Goal: Use online tool/utility: Use online tool/utility

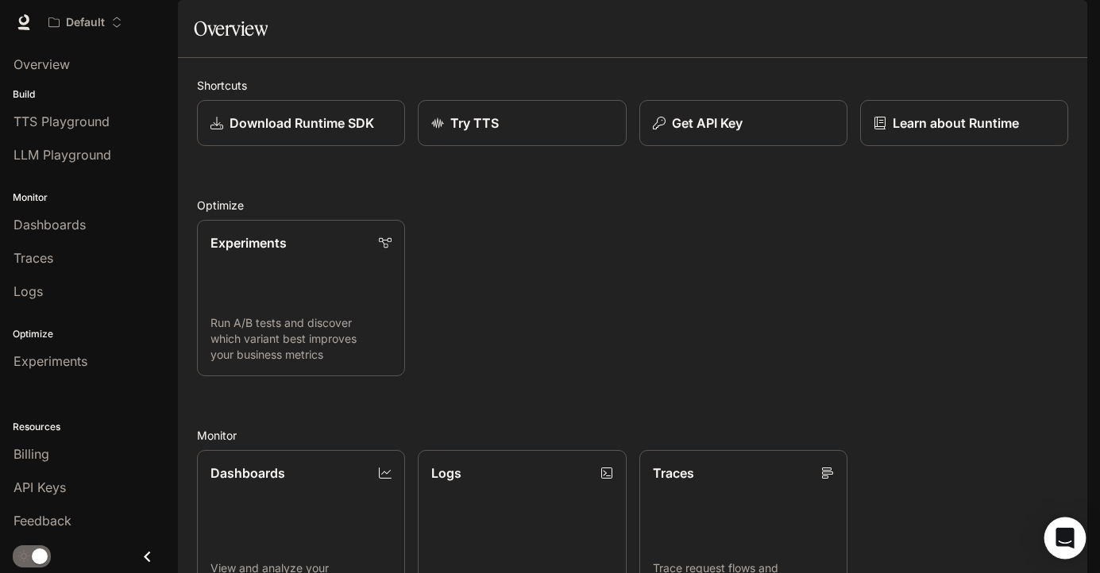
click at [1076, 534] on div "Open Intercom Messenger" at bounding box center [1065, 539] width 42 height 42
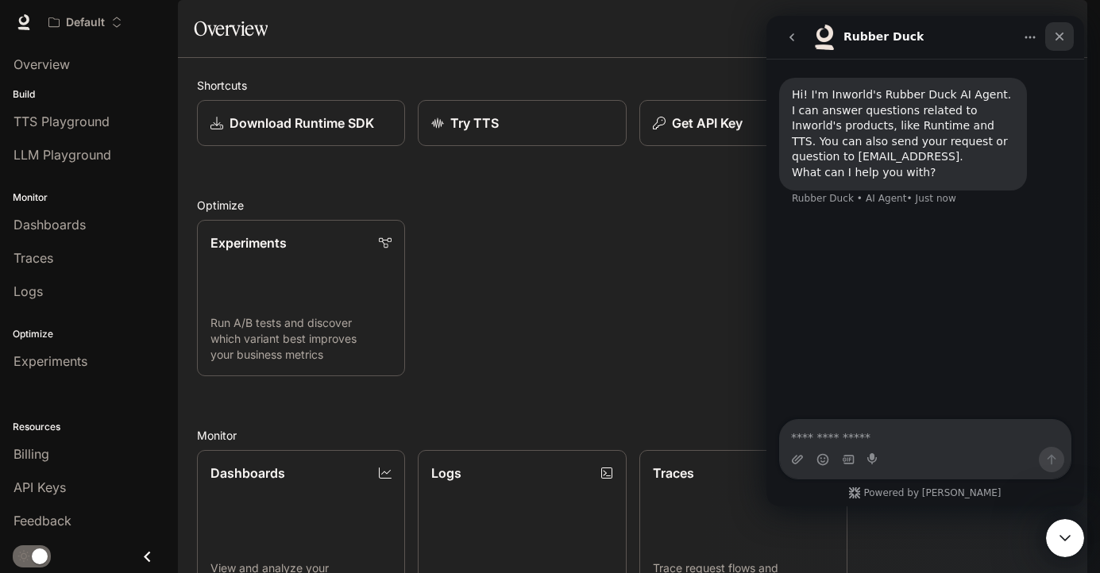
click at [1063, 29] on div "Close" at bounding box center [1059, 36] width 29 height 29
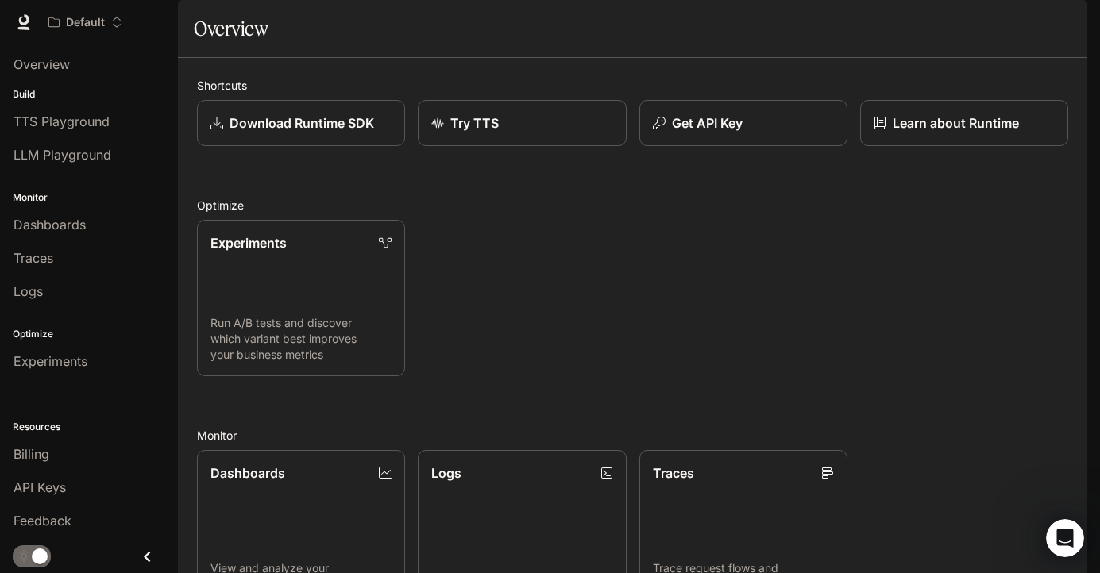
click at [1056, 30] on button "button" at bounding box center [1065, 22] width 32 height 32
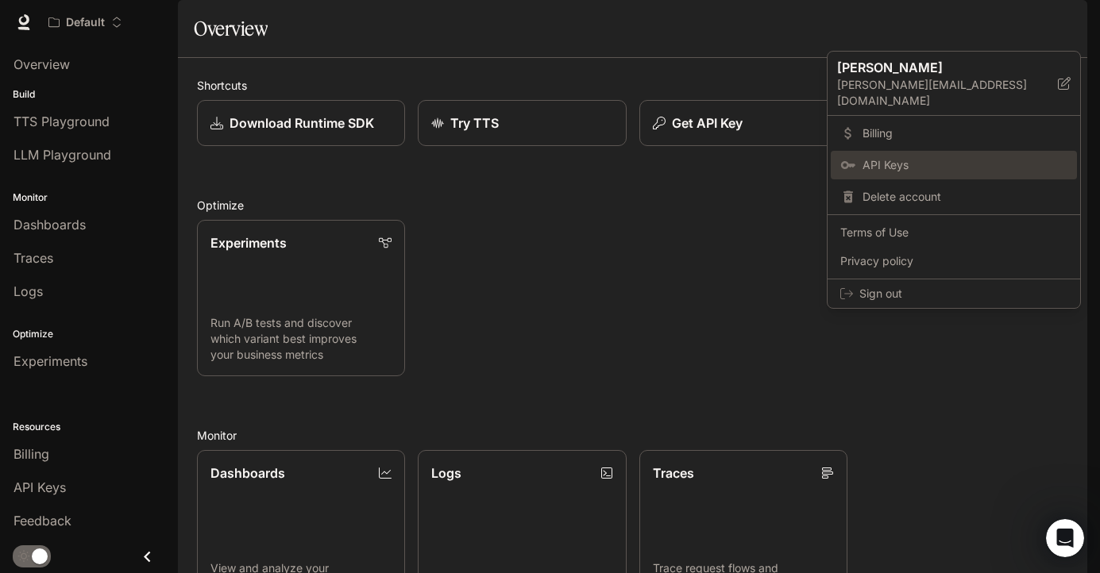
click at [908, 157] on span "API Keys" at bounding box center [965, 165] width 205 height 16
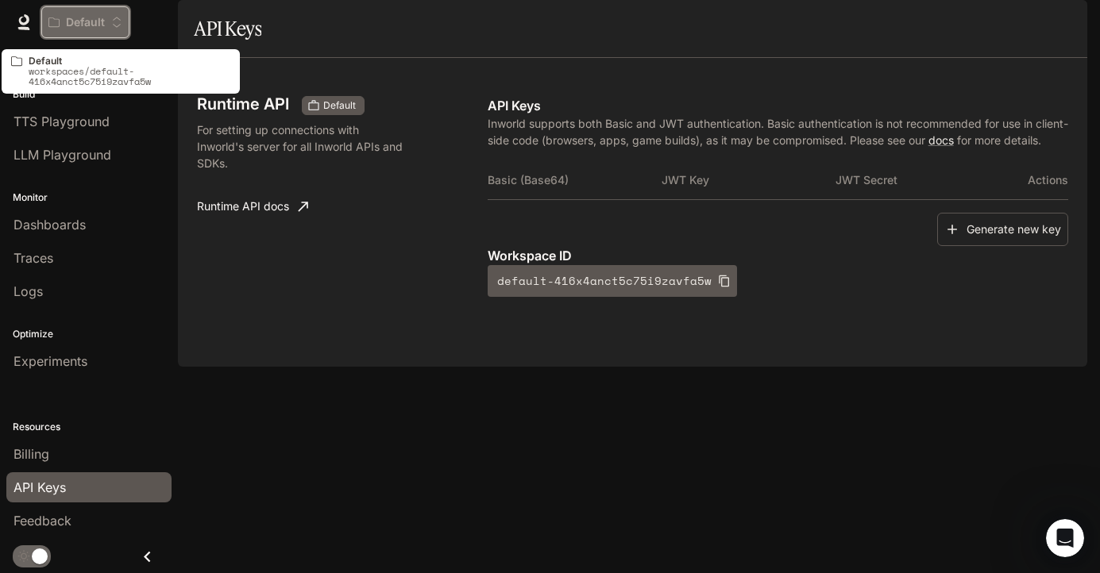
click at [114, 16] on div "Default" at bounding box center [85, 23] width 74 height 14
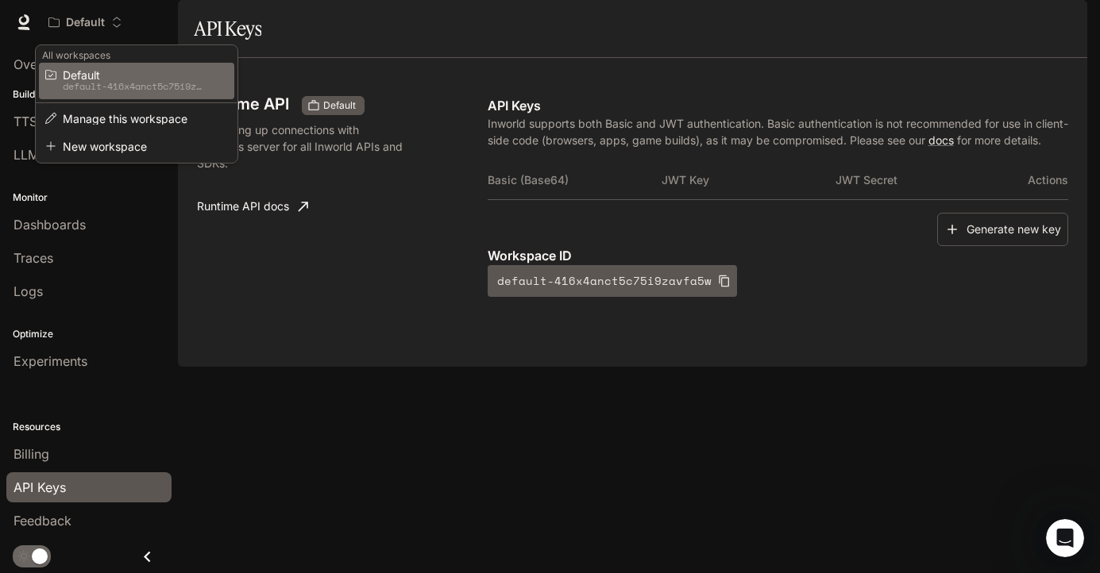
click at [235, 423] on div "Open workspace menu" at bounding box center [550, 286] width 1100 height 573
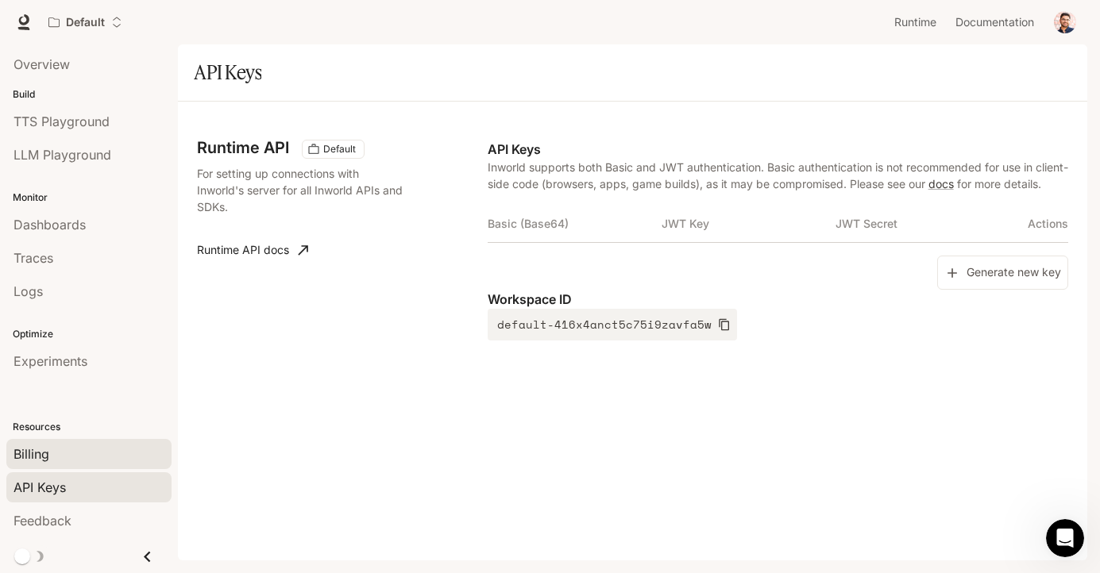
click at [73, 448] on div "Billing" at bounding box center [89, 454] width 151 height 19
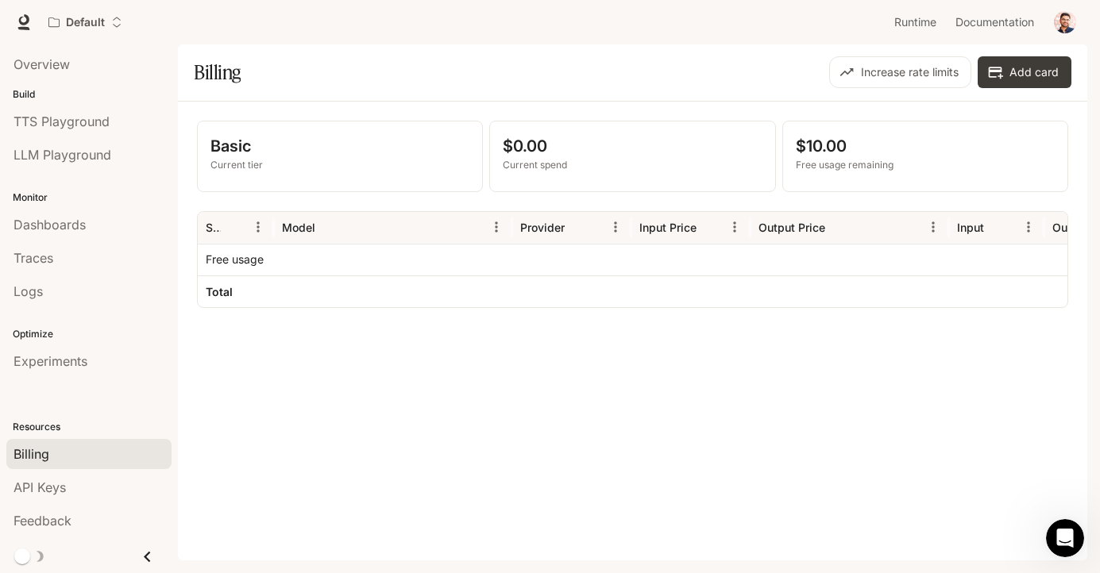
click at [1056, 30] on button "button" at bounding box center [1065, 22] width 32 height 32
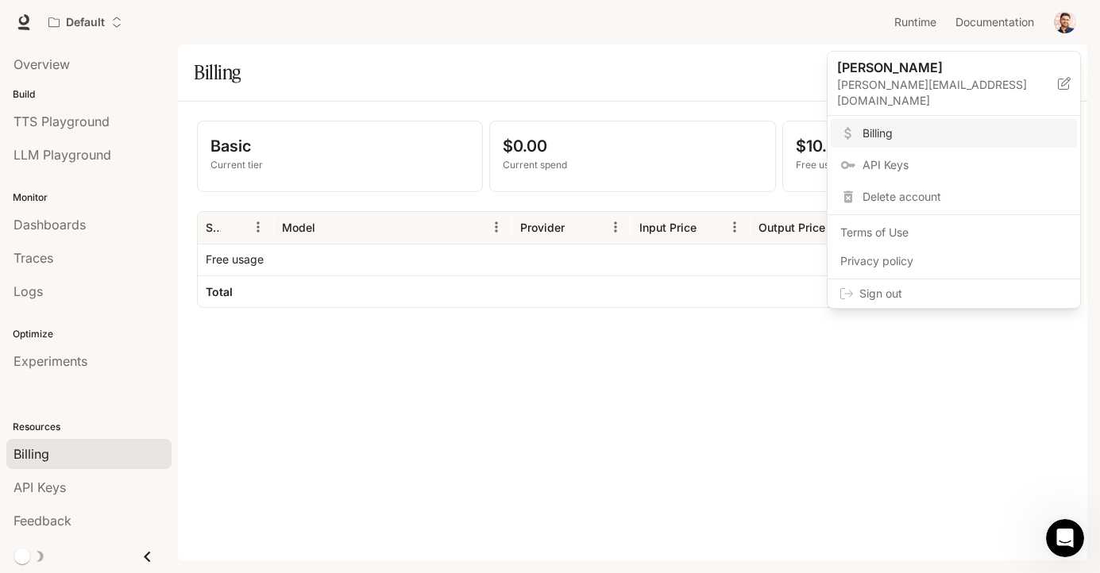
click at [1062, 78] on icon at bounding box center [1064, 83] width 13 height 13
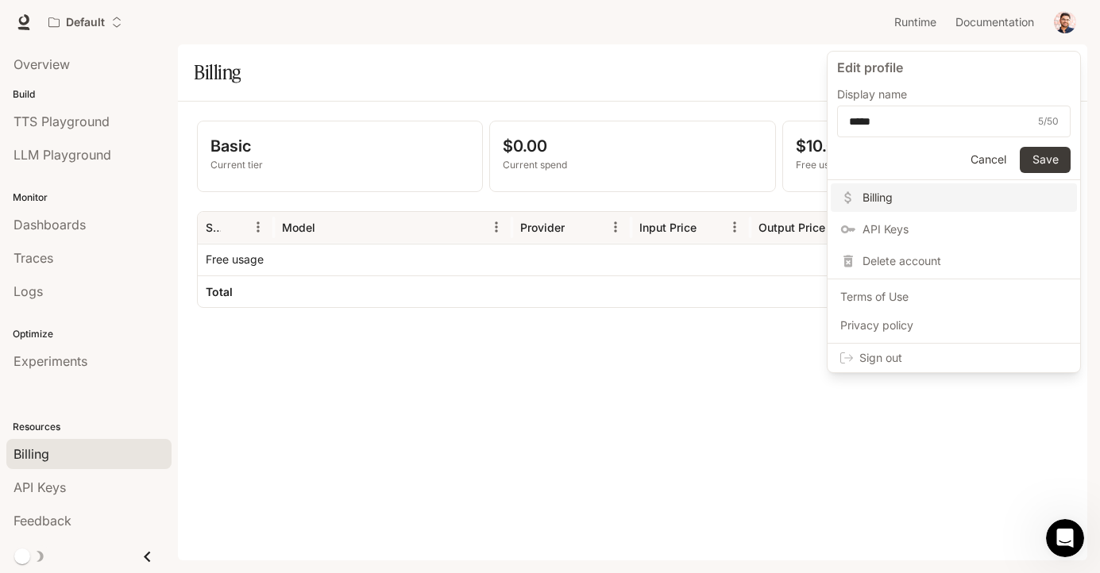
click at [988, 164] on button "Cancel" at bounding box center [988, 160] width 51 height 26
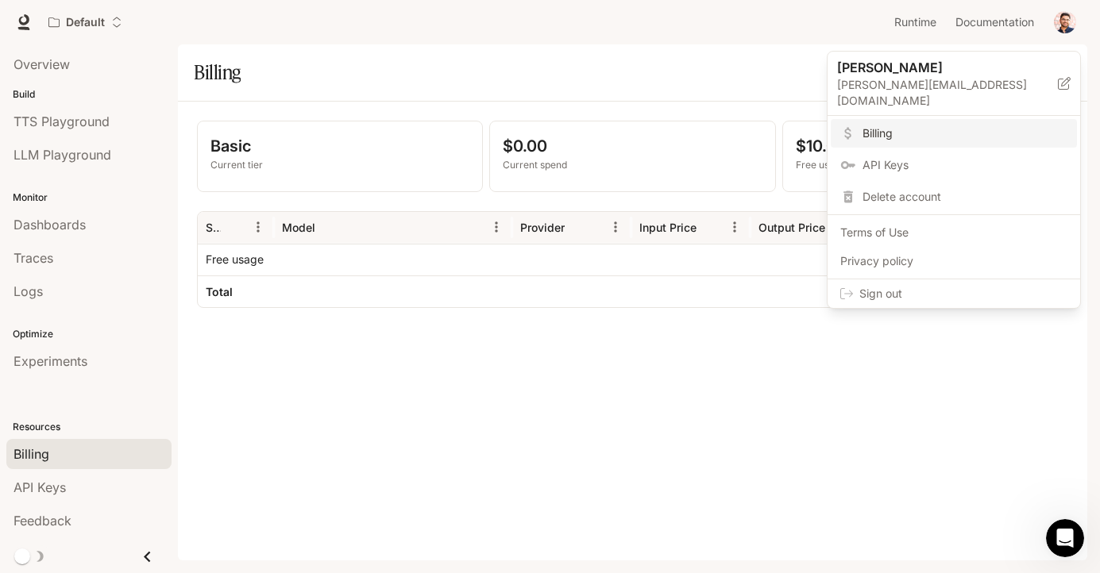
click at [641, 64] on div at bounding box center [550, 286] width 1100 height 573
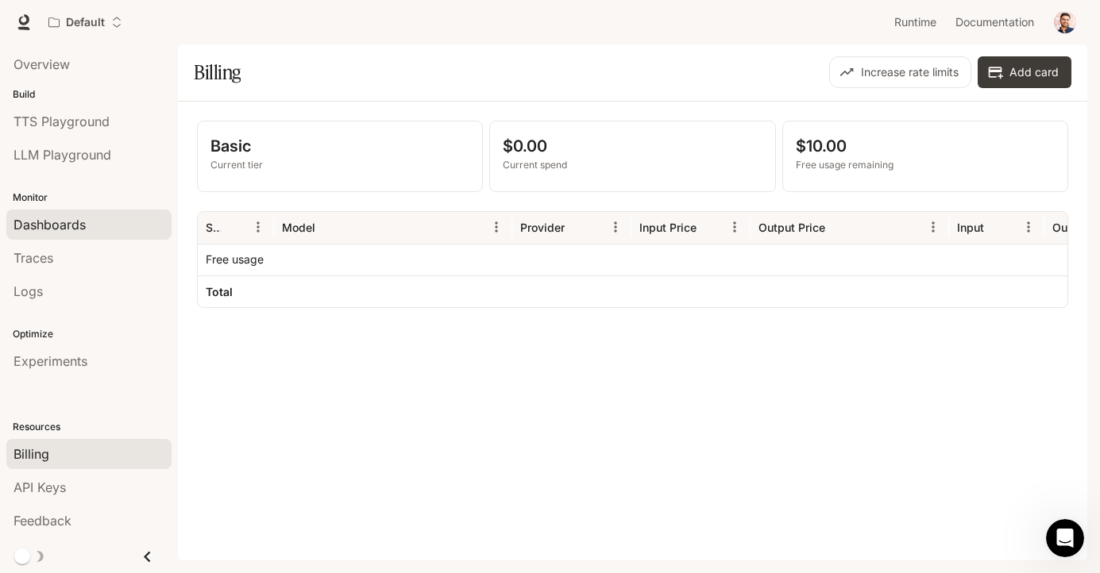
click at [65, 226] on span "Dashboards" at bounding box center [50, 224] width 72 height 19
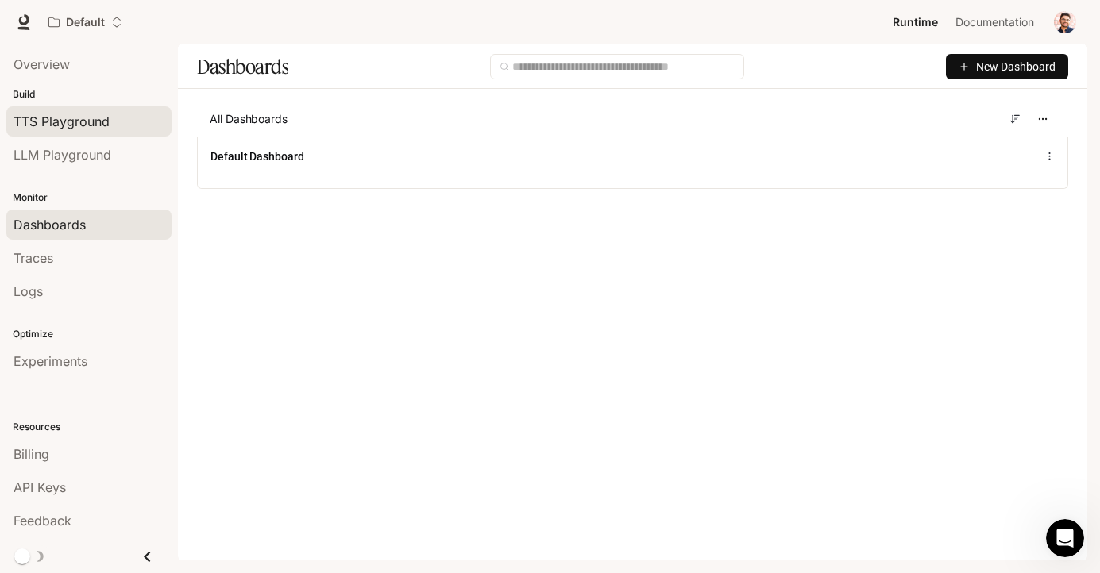
click at [87, 115] on span "TTS Playground" at bounding box center [62, 121] width 96 height 19
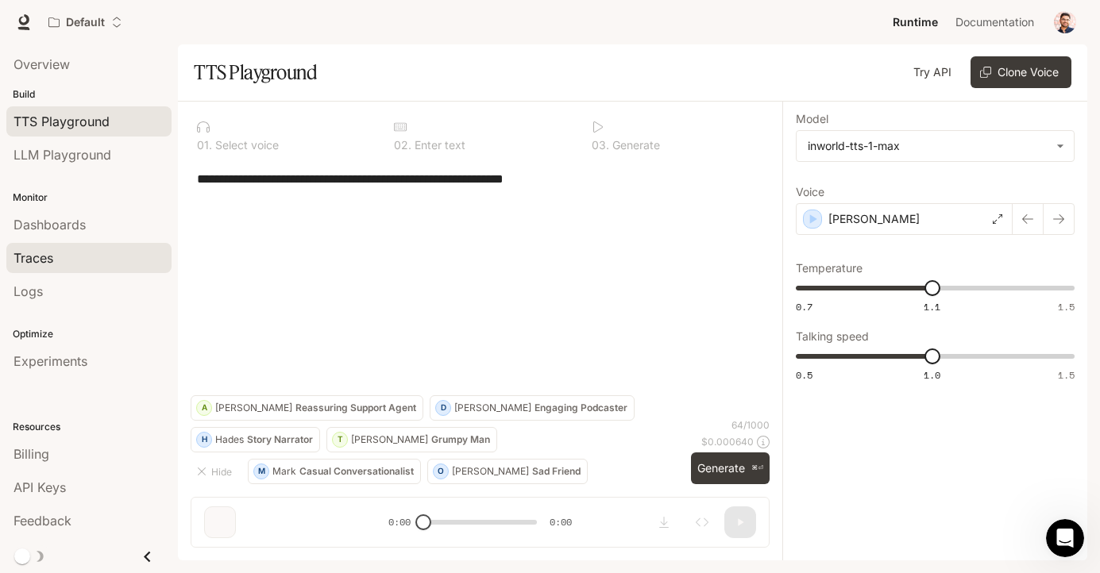
click at [75, 265] on div "Traces" at bounding box center [89, 258] width 151 height 19
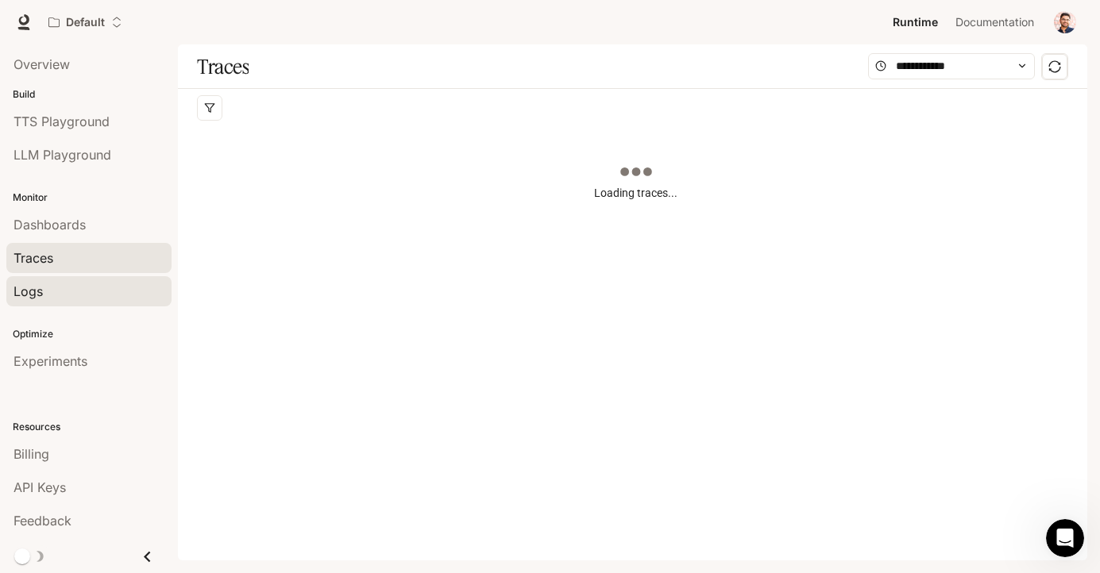
click at [71, 298] on div "Logs" at bounding box center [89, 291] width 151 height 19
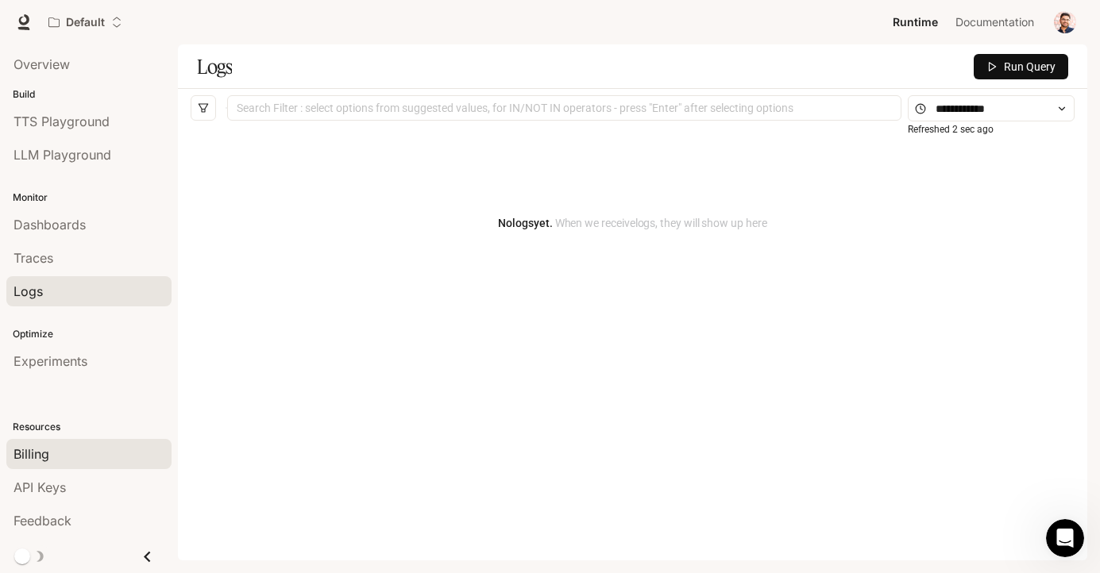
click at [69, 463] on div "Billing" at bounding box center [89, 454] width 151 height 19
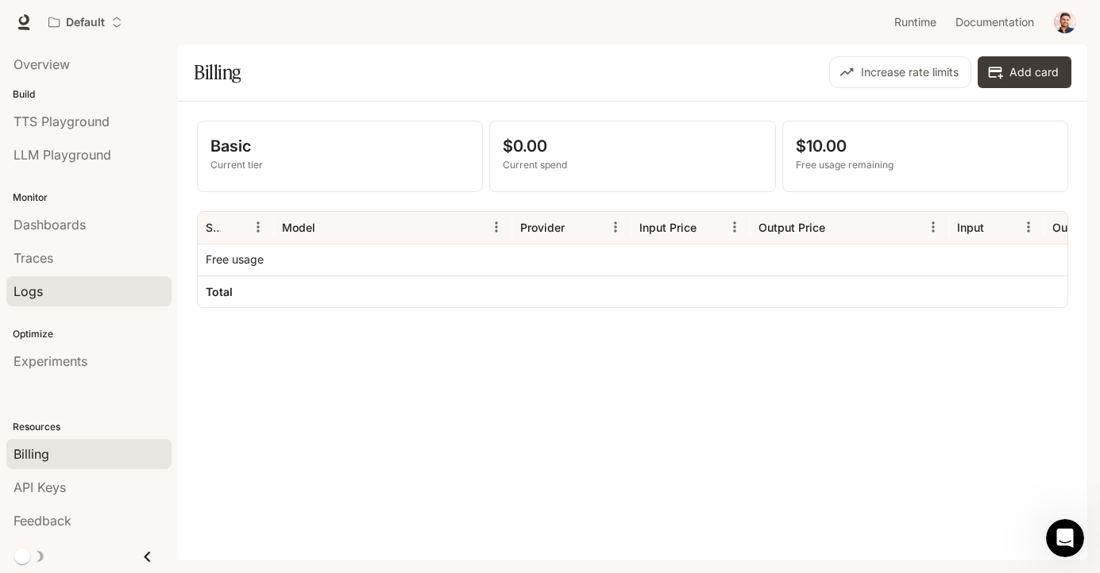
click at [44, 301] on link "Logs" at bounding box center [88, 291] width 165 height 30
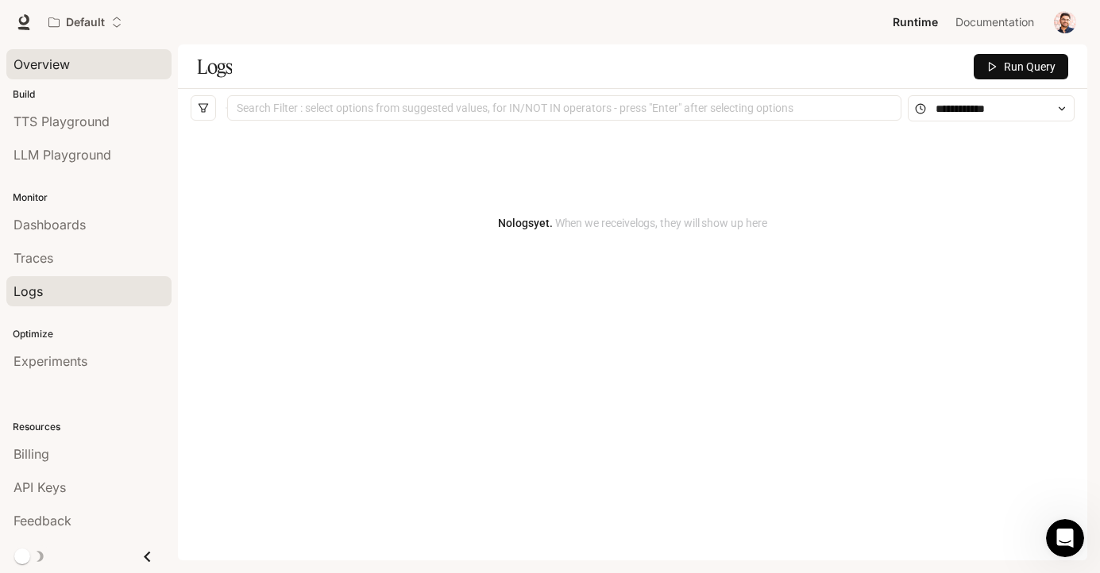
click at [47, 67] on span "Overview" at bounding box center [42, 64] width 56 height 19
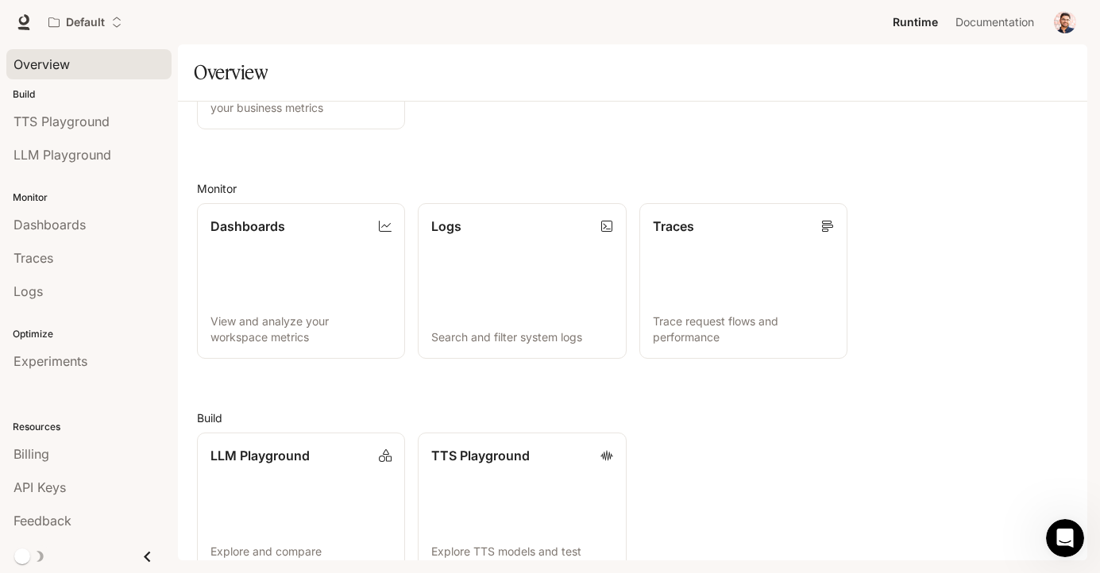
scroll to position [338, 0]
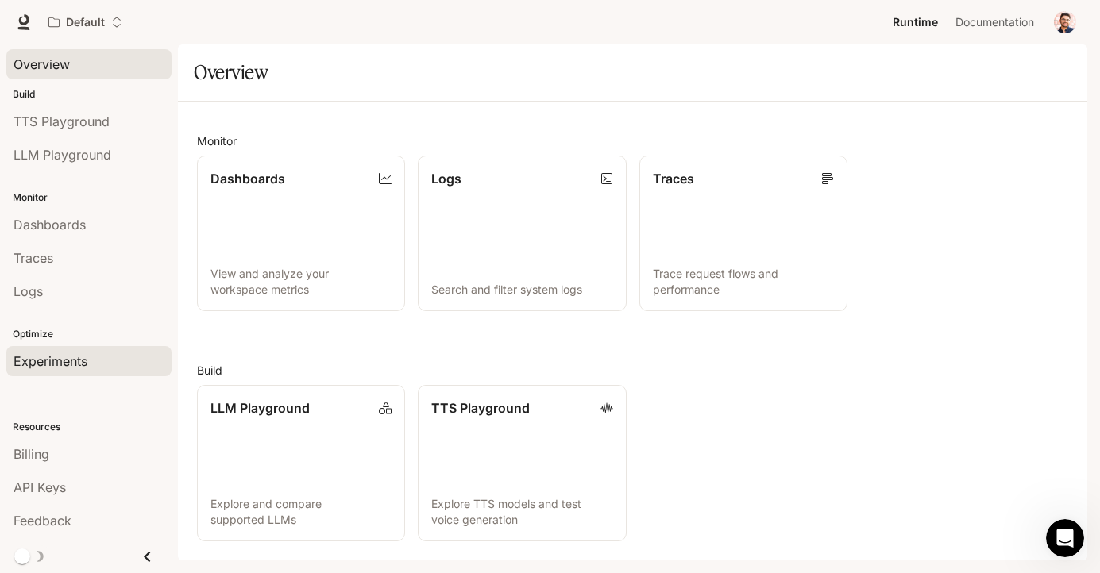
click at [62, 352] on span "Experiments" at bounding box center [51, 361] width 74 height 19
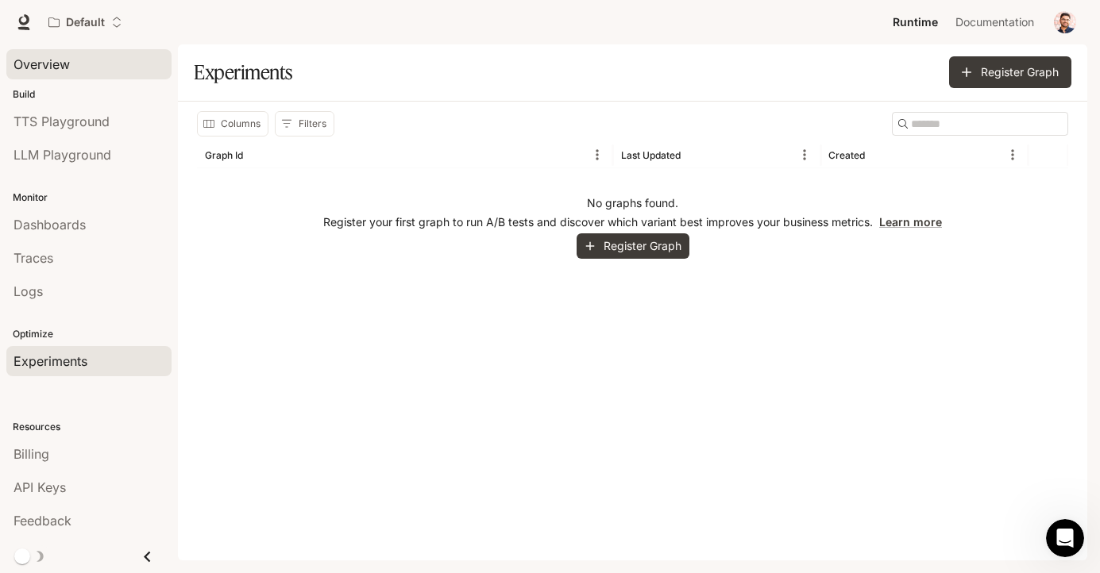
click at [93, 72] on div "Overview" at bounding box center [89, 64] width 151 height 19
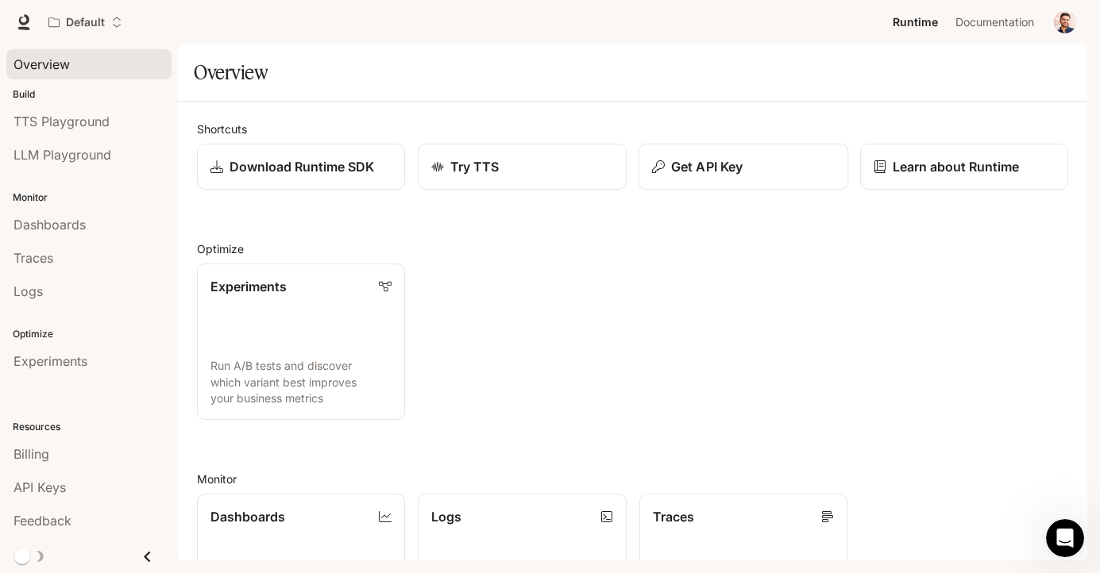
click at [724, 168] on p "Get API Key" at bounding box center [706, 166] width 71 height 19
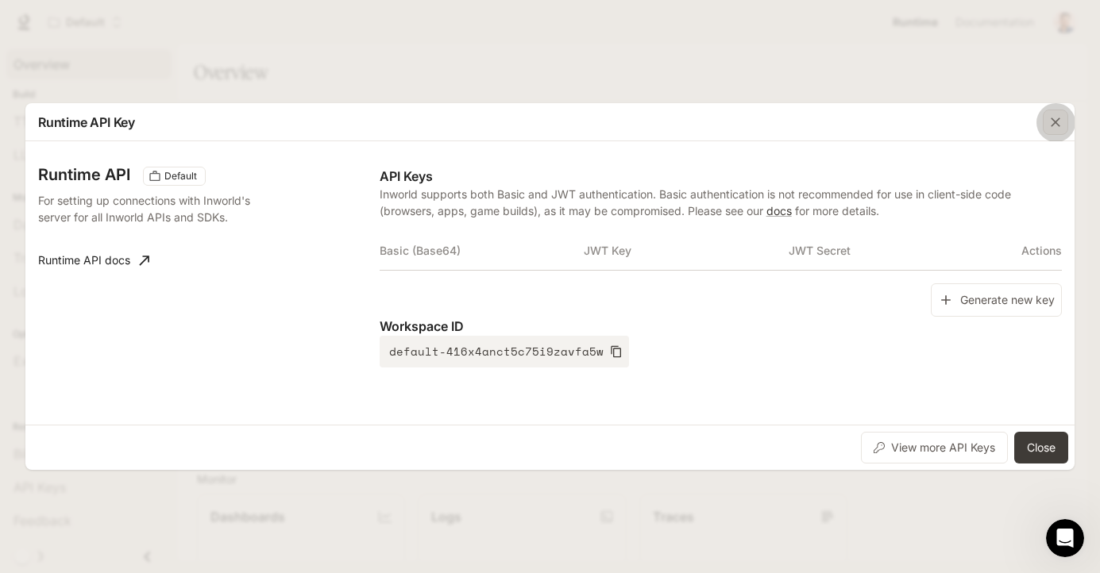
click at [1053, 139] on button "button" at bounding box center [1055, 122] width 38 height 38
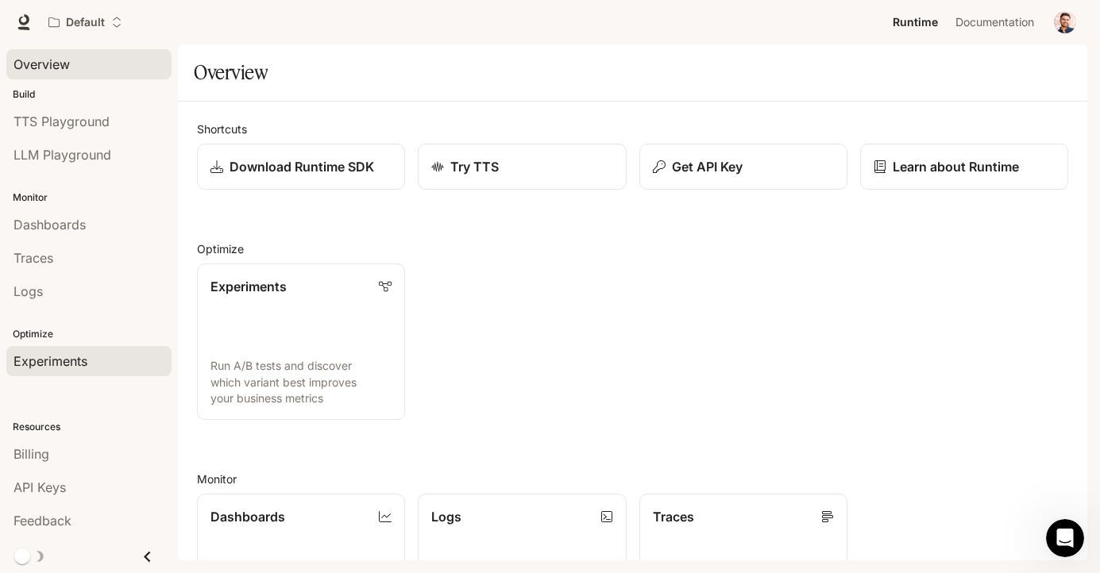
click at [94, 370] on div "Experiments" at bounding box center [89, 361] width 151 height 19
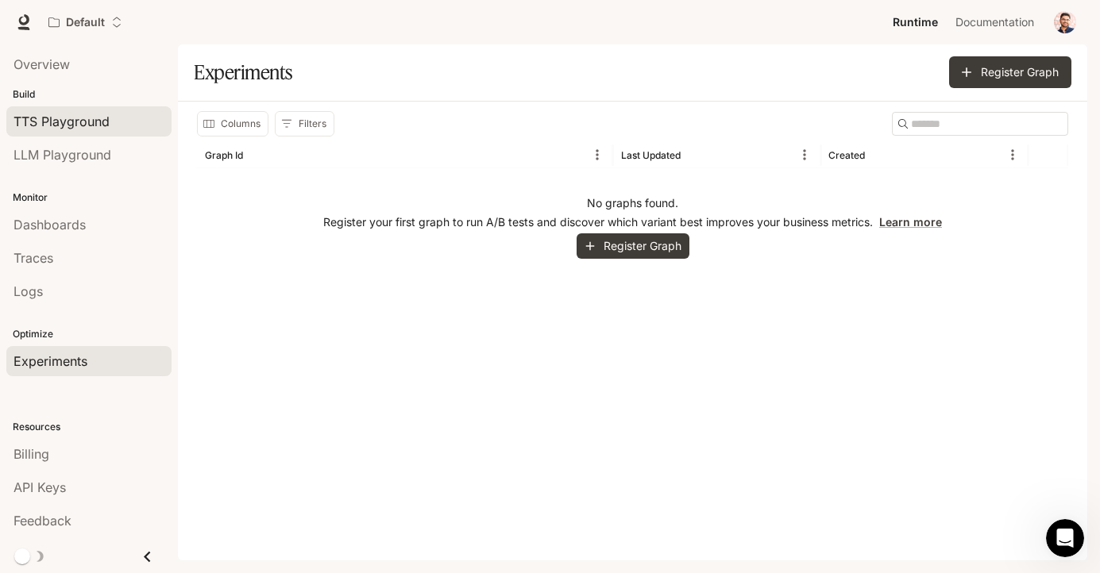
click at [83, 116] on span "TTS Playground" at bounding box center [62, 121] width 96 height 19
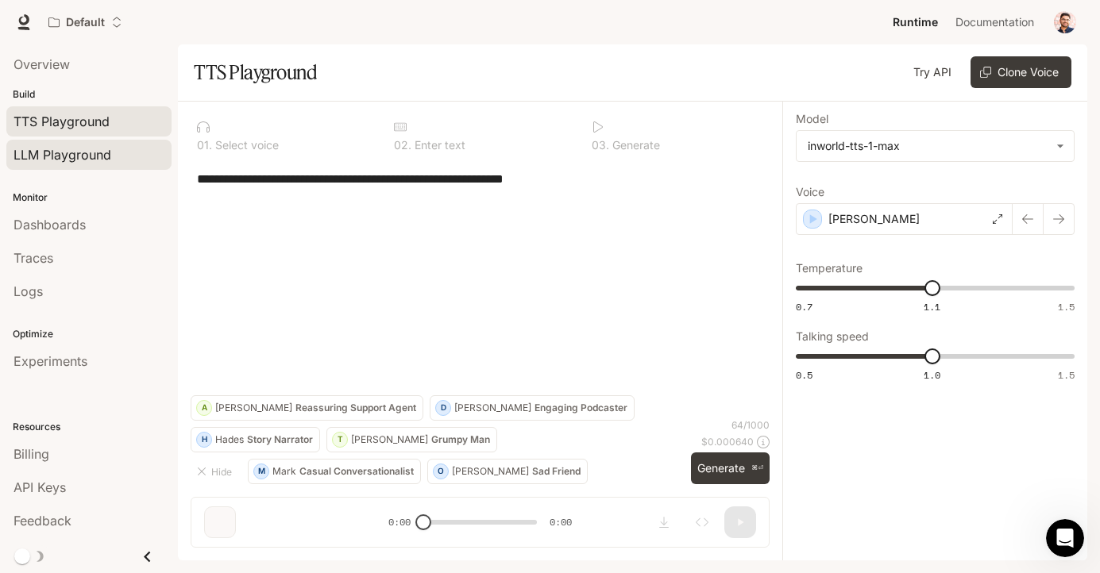
click at [83, 157] on span "LLM Playground" at bounding box center [63, 154] width 98 height 19
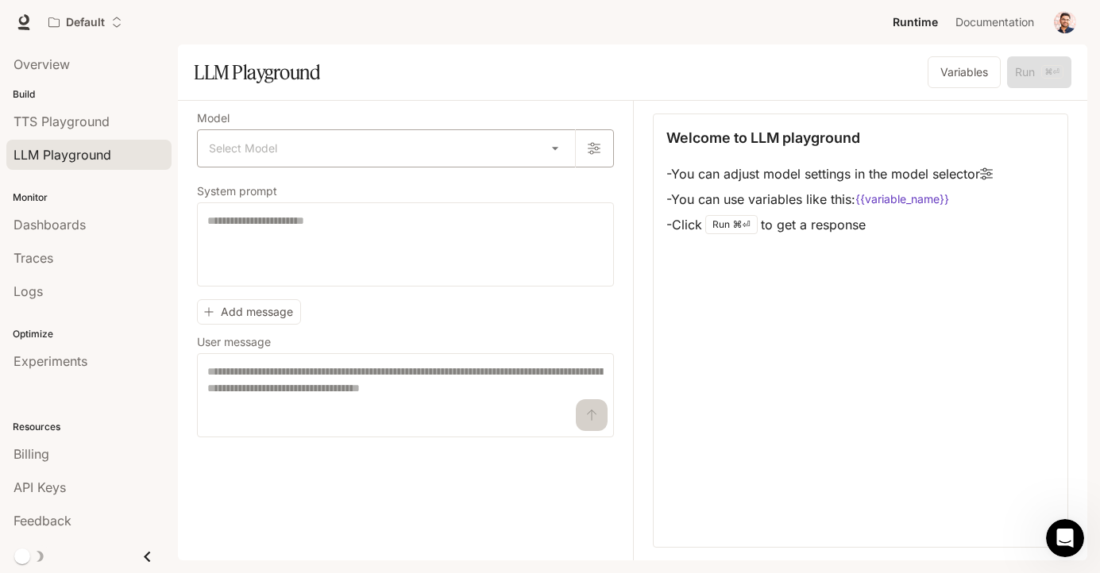
click at [303, 150] on body "Skip to main content Default Runtime Runtime Documentation Documentation Portal…" at bounding box center [550, 286] width 1100 height 573
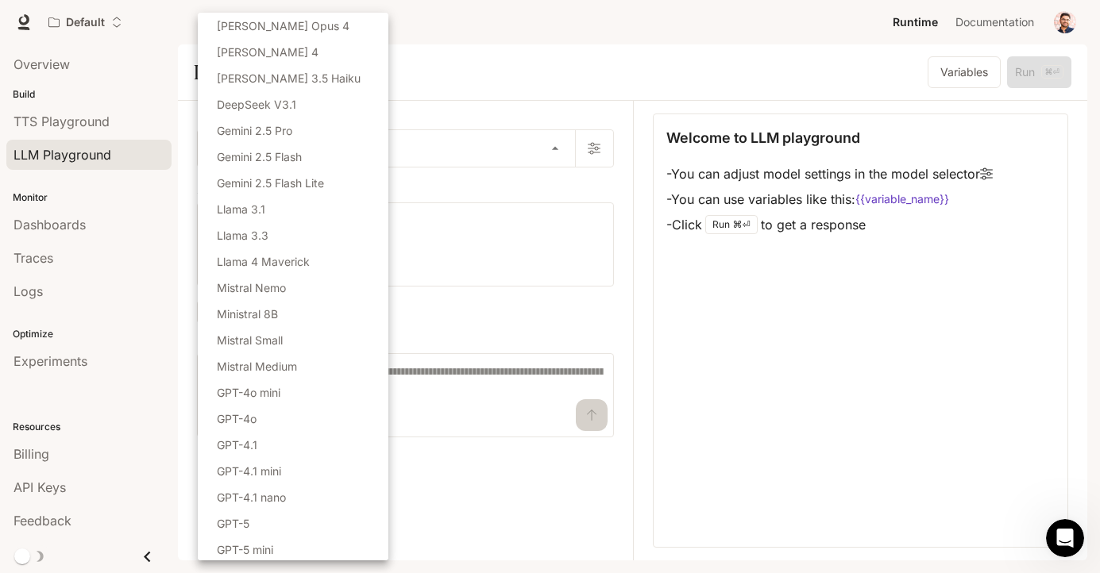
click at [740, 365] on div at bounding box center [550, 286] width 1100 height 573
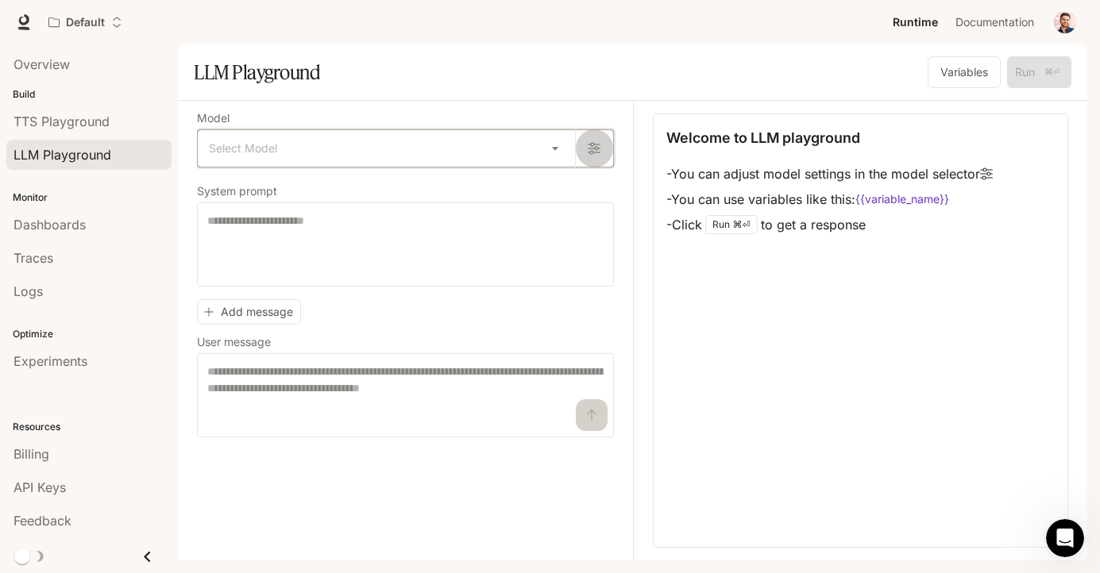
click at [600, 145] on button "button" at bounding box center [594, 148] width 38 height 38
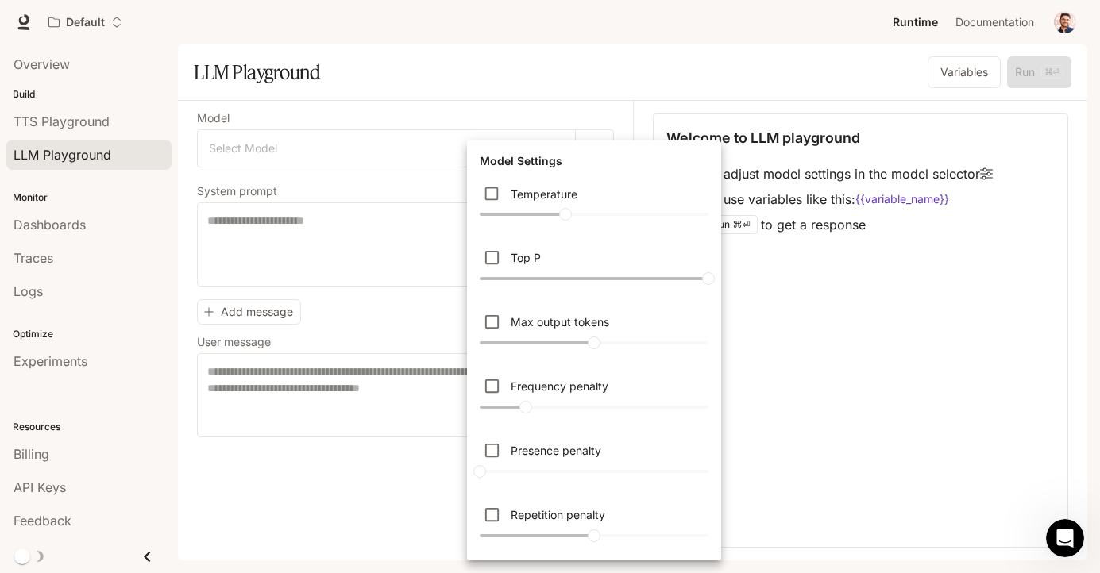
click at [436, 149] on div at bounding box center [550, 286] width 1100 height 573
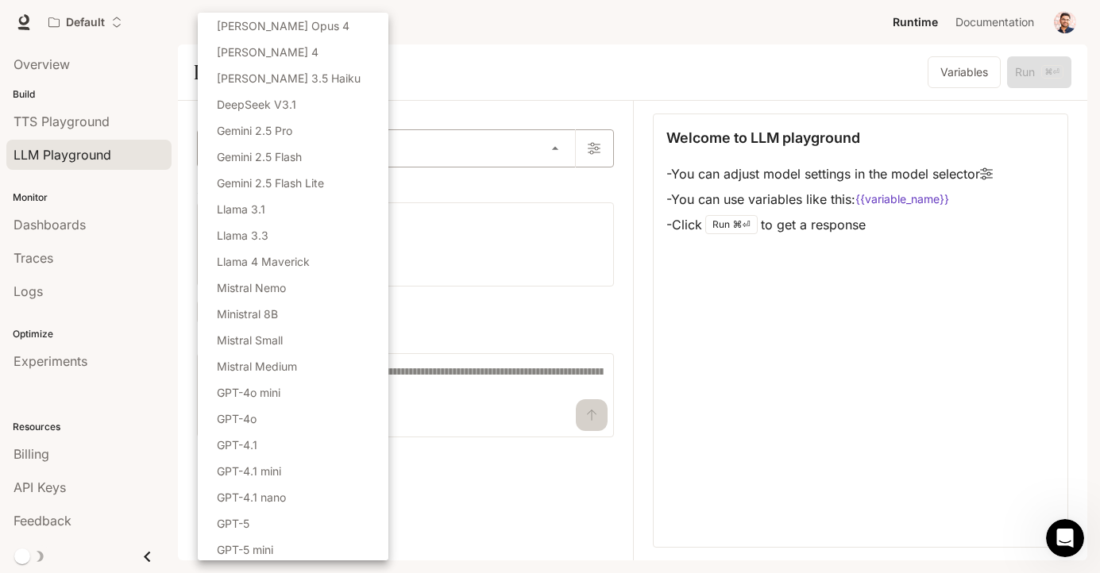
click at [555, 149] on body "Skip to main content Default Runtime Runtime Documentation Documentation Portal…" at bounding box center [550, 286] width 1100 height 573
click at [450, 89] on div at bounding box center [550, 286] width 1100 height 573
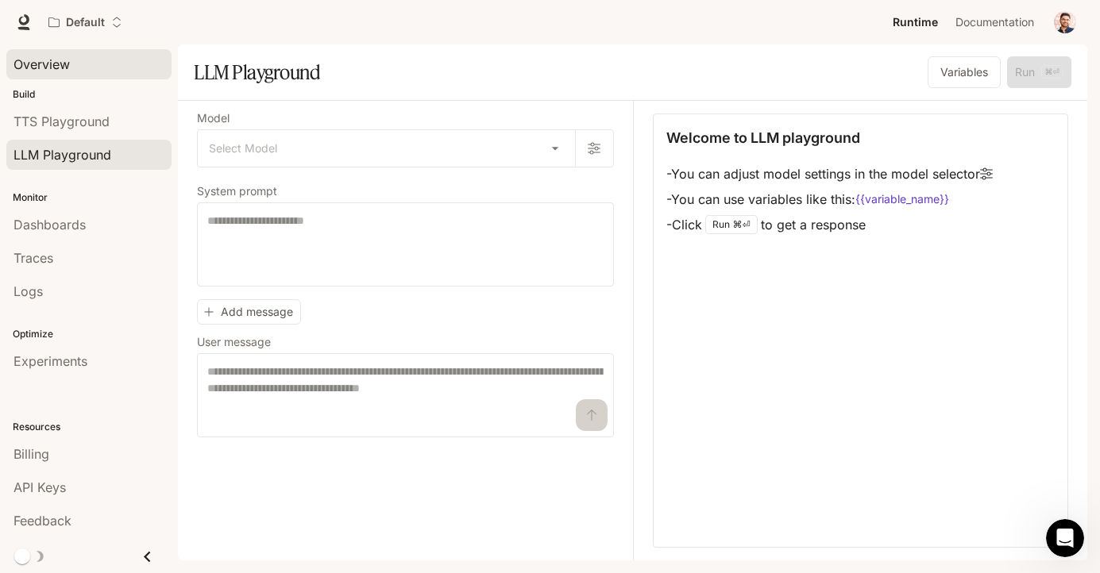
click at [79, 71] on div "Overview" at bounding box center [89, 64] width 151 height 19
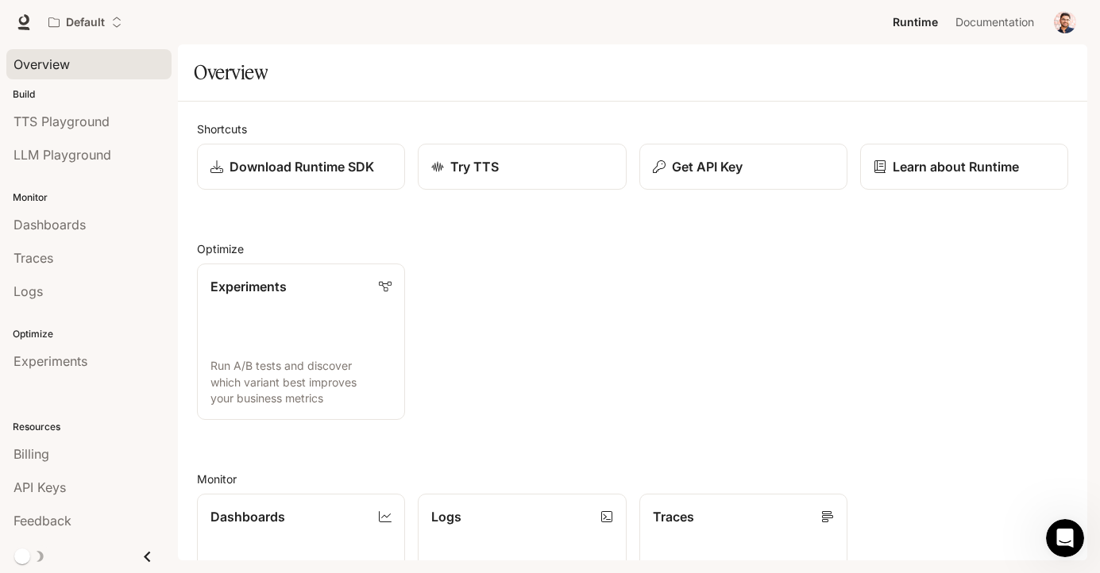
click at [319, 236] on div "Shortcuts Download Runtime SDK Try TTS Get API Key Learn about Runtime Optimize…" at bounding box center [632, 500] width 871 height 759
click at [322, 303] on link "Experiments Run A/B tests and discover which variant best improves your busines…" at bounding box center [301, 342] width 210 height 158
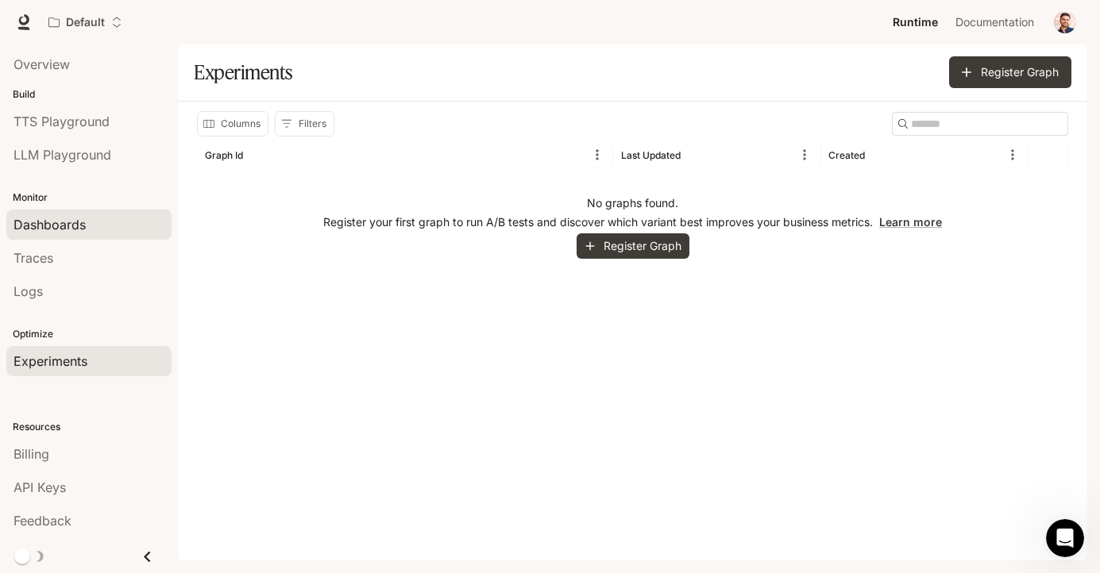
click at [56, 212] on link "Dashboards" at bounding box center [88, 225] width 165 height 30
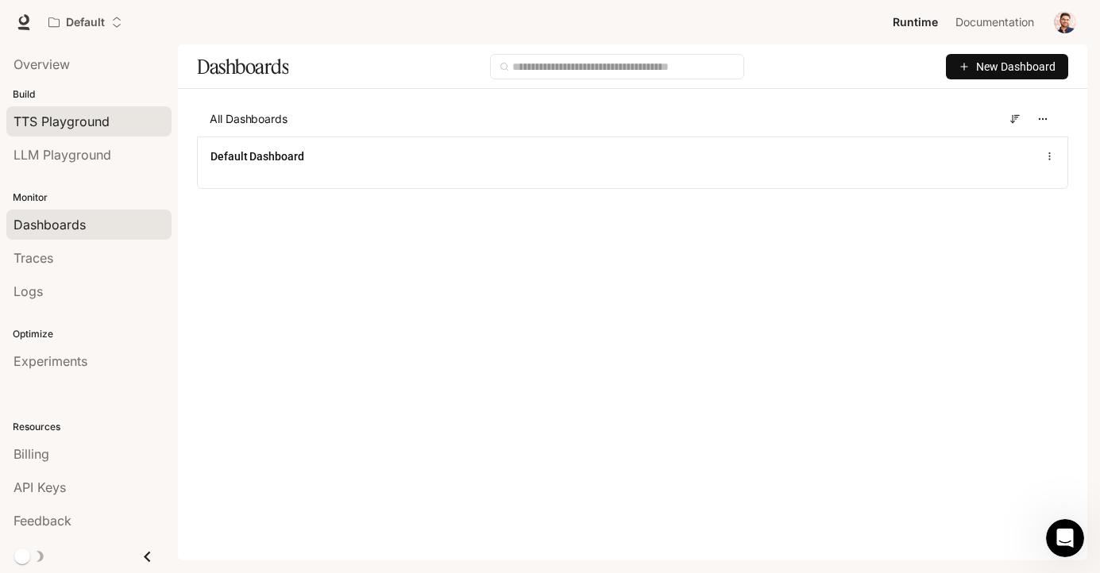
click at [118, 111] on link "TTS Playground" at bounding box center [88, 121] width 165 height 30
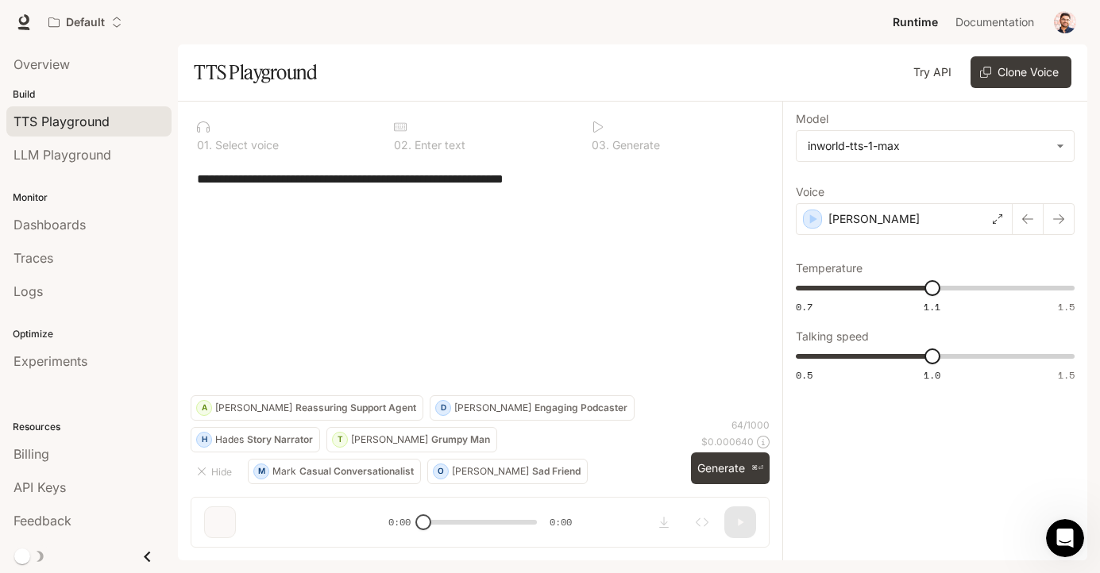
click at [929, 73] on link "Try API" at bounding box center [932, 72] width 51 height 32
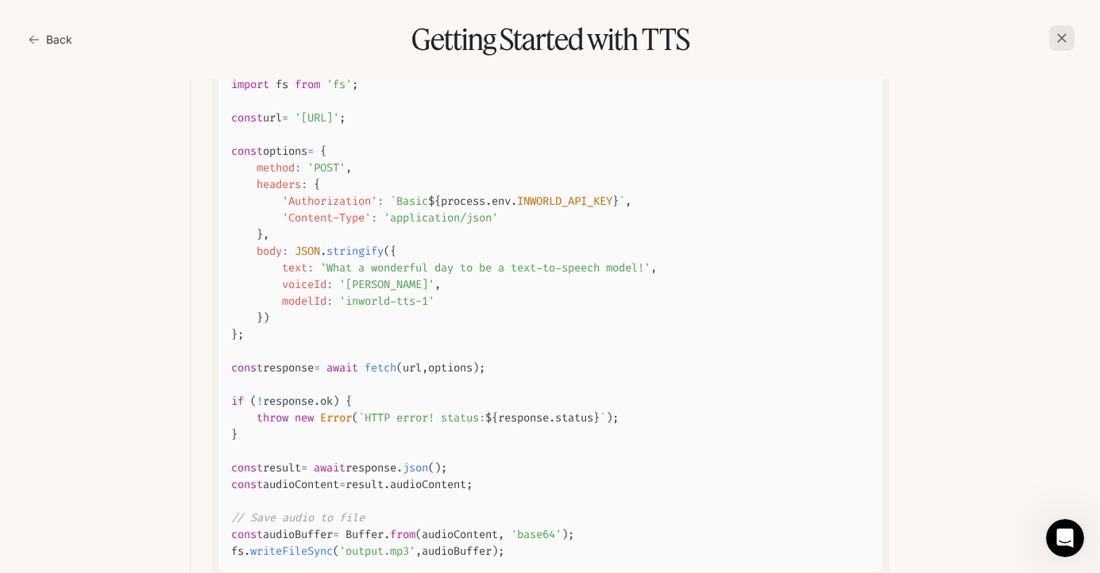
scroll to position [664, 0]
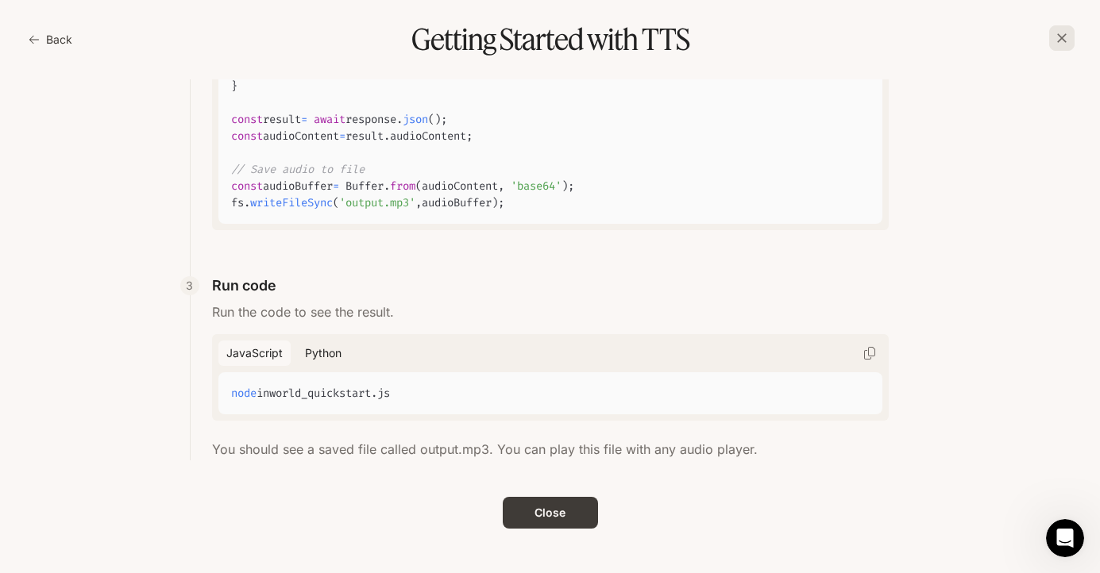
click at [1062, 33] on icon "button" at bounding box center [1062, 38] width 16 height 16
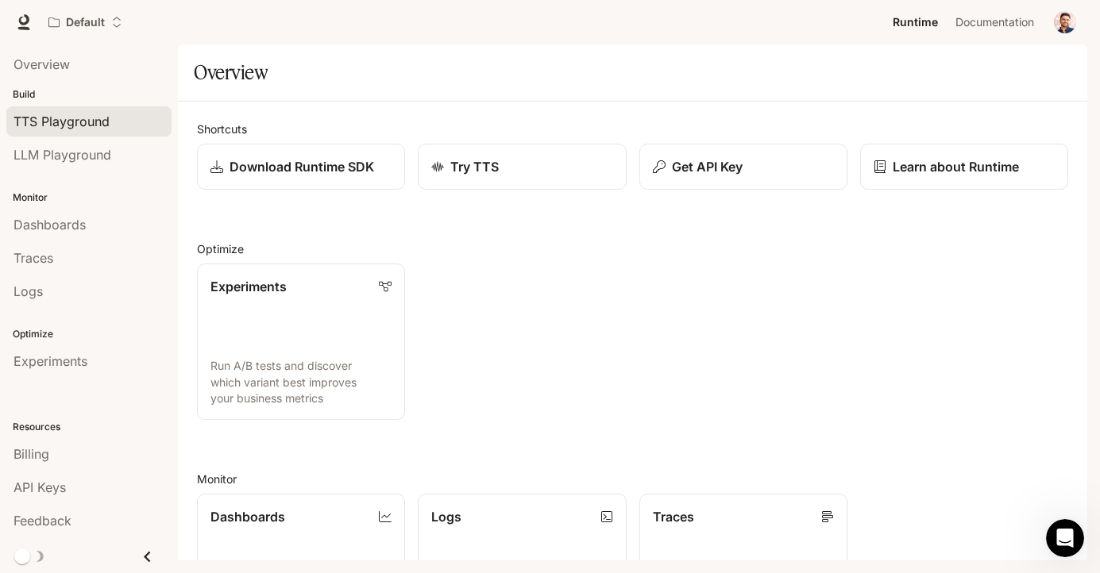
click at [54, 122] on span "TTS Playground" at bounding box center [62, 121] width 96 height 19
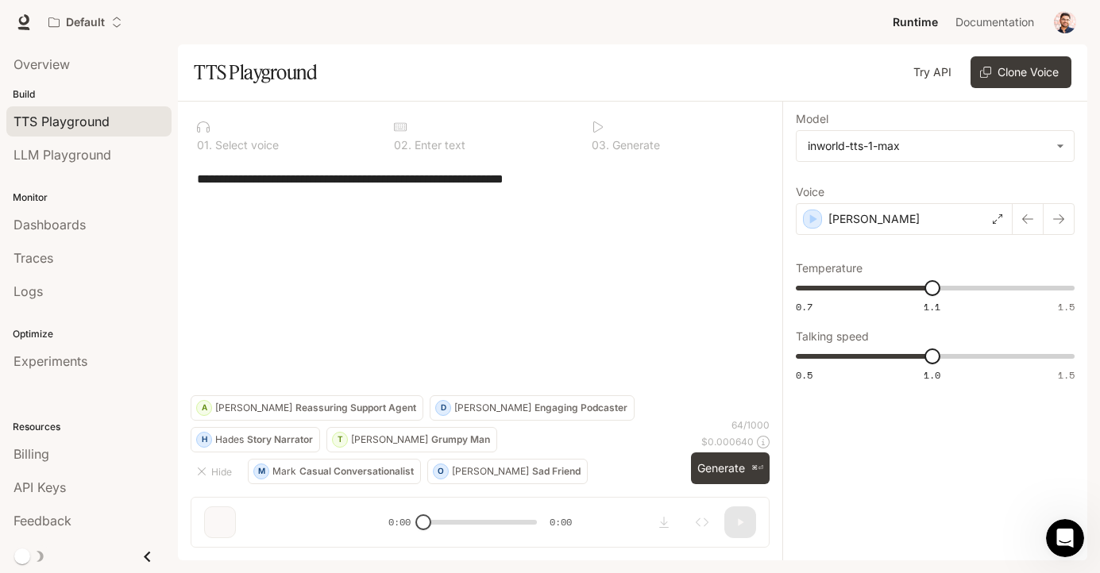
click at [535, 409] on p "Engaging Podcaster" at bounding box center [581, 408] width 93 height 10
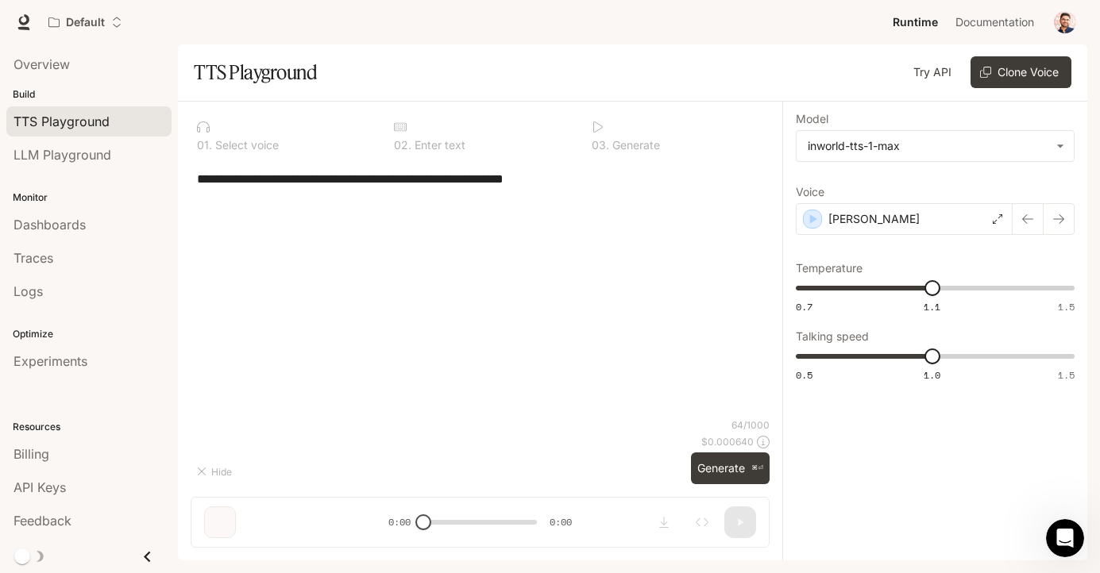
type textarea "**********"
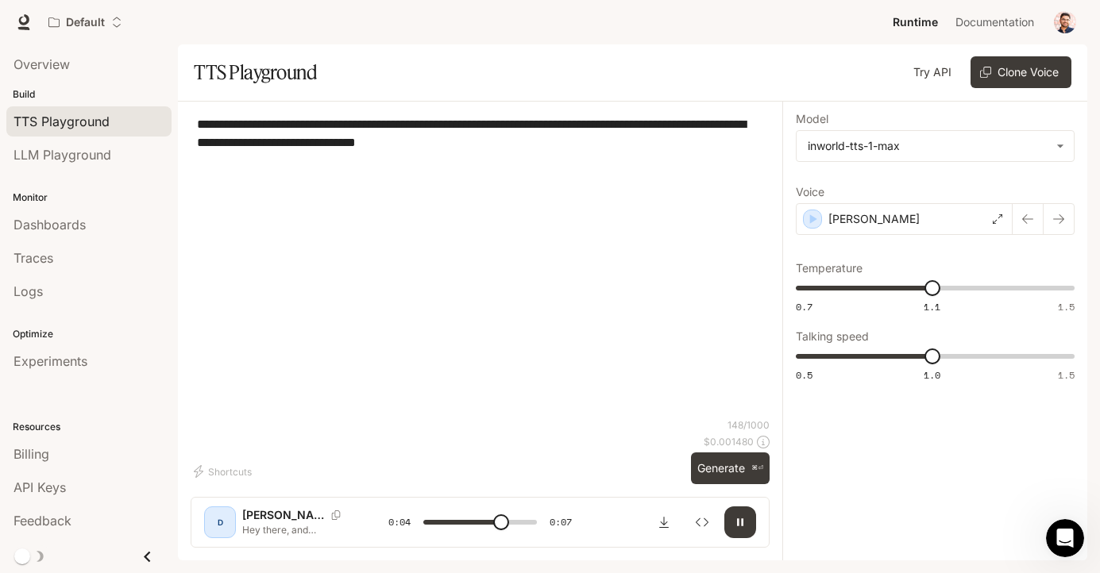
click at [737, 530] on button "button" at bounding box center [740, 523] width 32 height 32
click at [1061, 214] on icon "button" at bounding box center [1058, 219] width 13 height 13
click at [743, 528] on icon "button" at bounding box center [740, 522] width 13 height 13
type input "*"
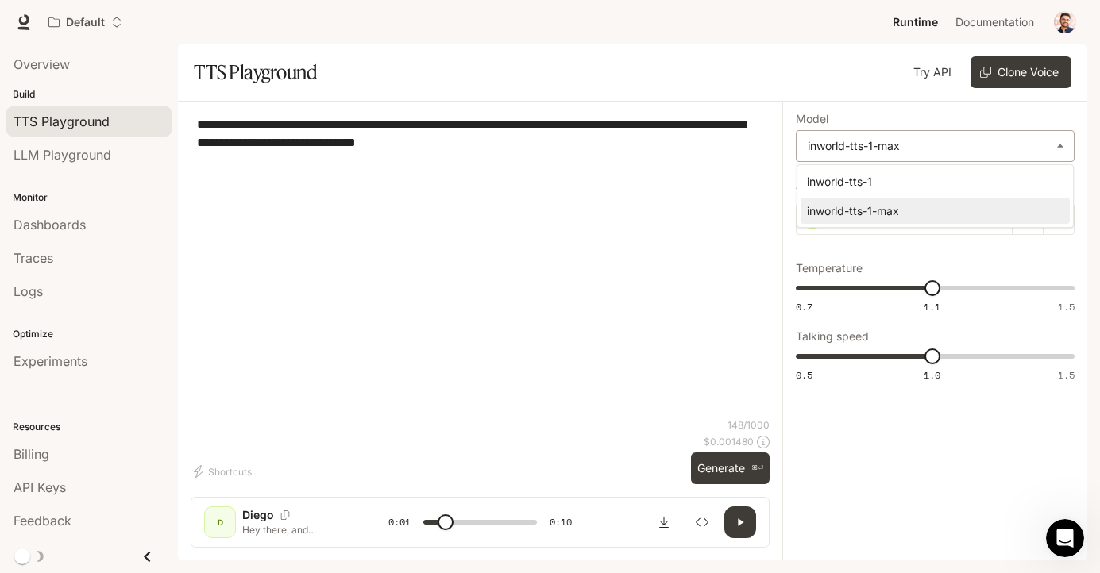
click at [971, 138] on body "**********" at bounding box center [550, 286] width 1100 height 573
click at [801, 90] on div at bounding box center [550, 286] width 1100 height 573
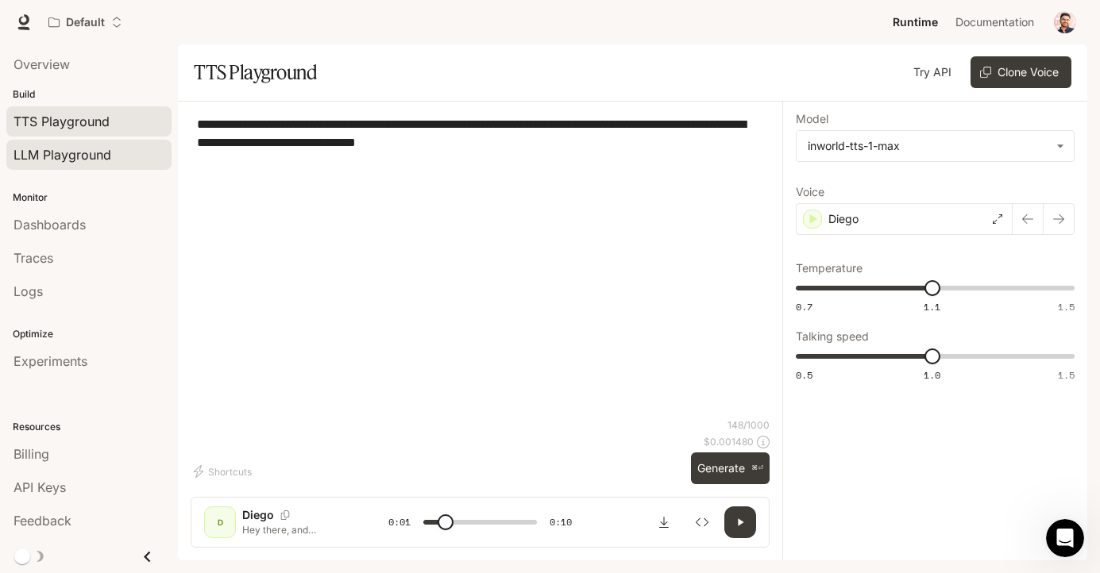
click at [73, 160] on span "LLM Playground" at bounding box center [63, 154] width 98 height 19
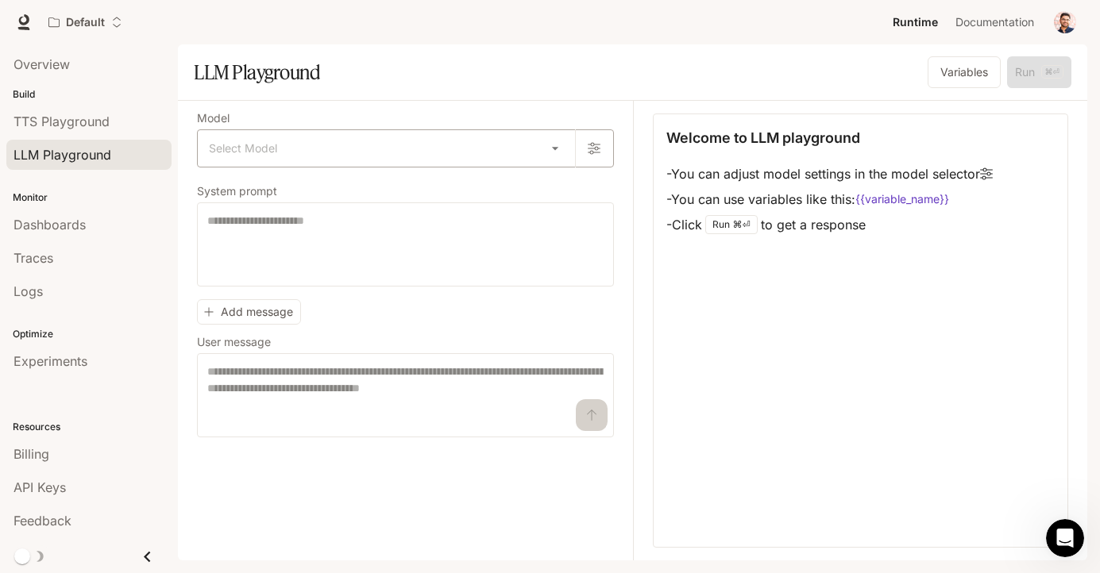
click at [557, 151] on body "Skip to main content Default Runtime Runtime Documentation Documentation Portal…" at bounding box center [550, 286] width 1100 height 573
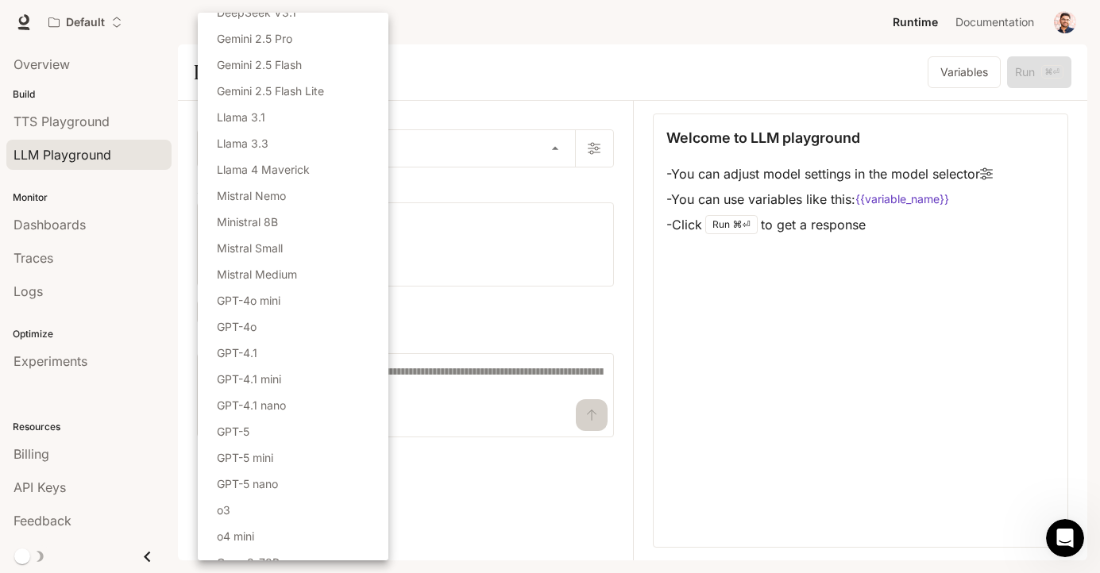
scroll to position [107, 0]
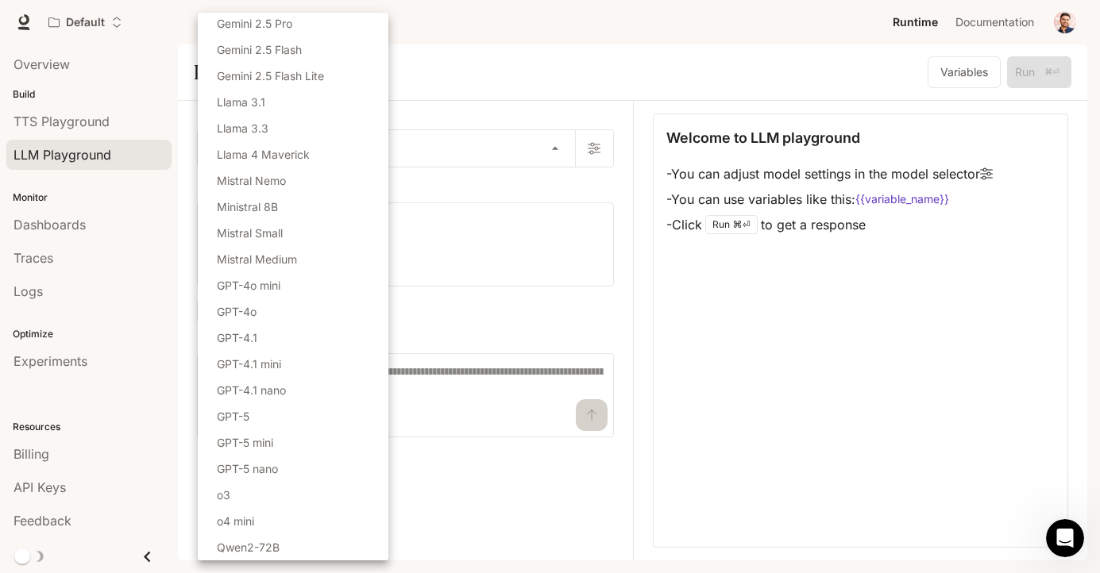
click at [620, 322] on div at bounding box center [550, 286] width 1100 height 573
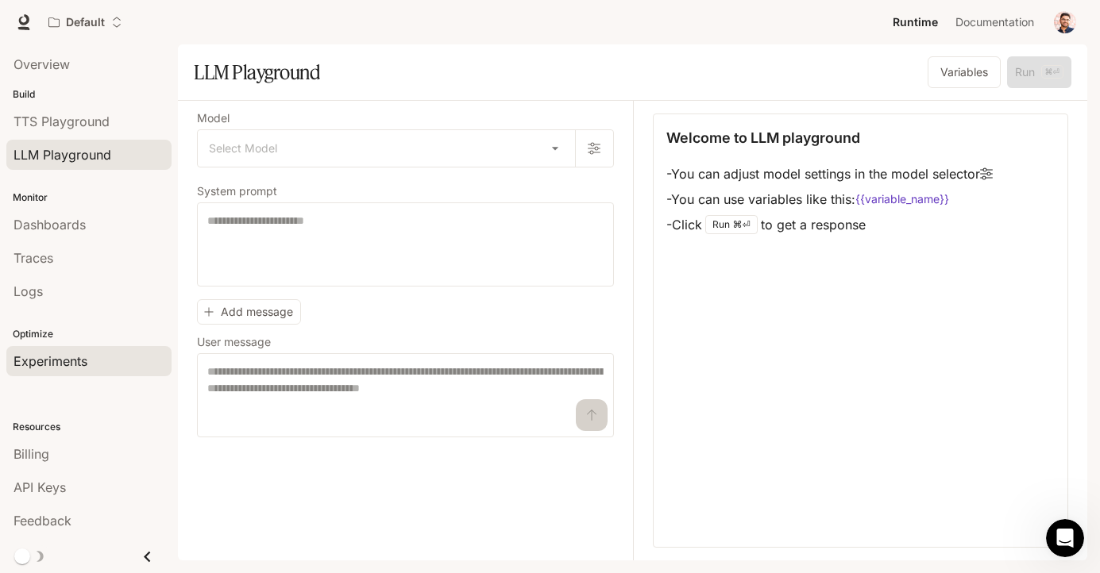
click at [64, 357] on span "Experiments" at bounding box center [51, 361] width 74 height 19
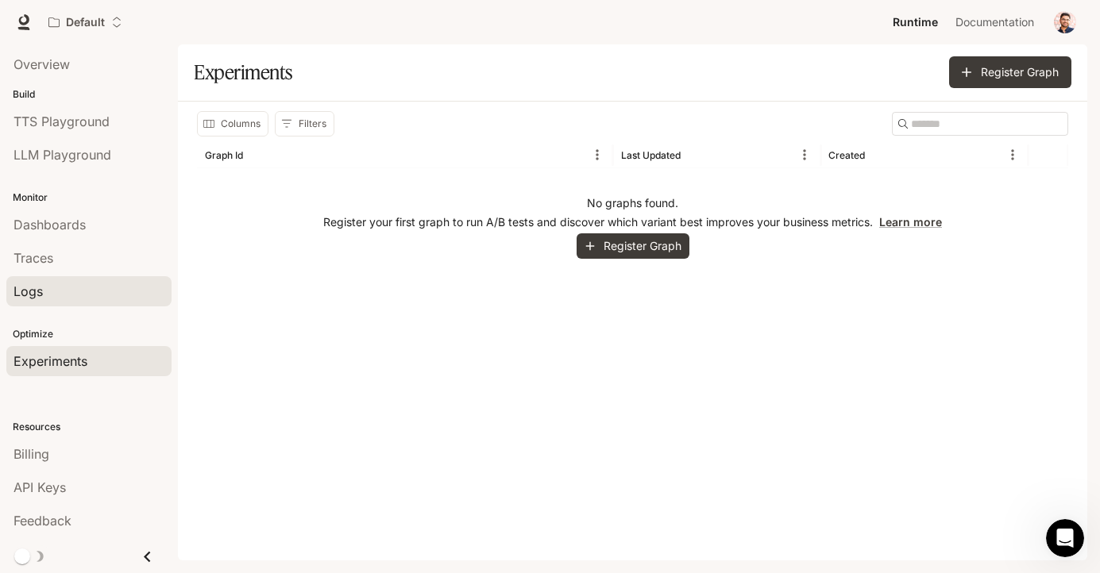
click at [76, 288] on div "Logs" at bounding box center [89, 291] width 151 height 19
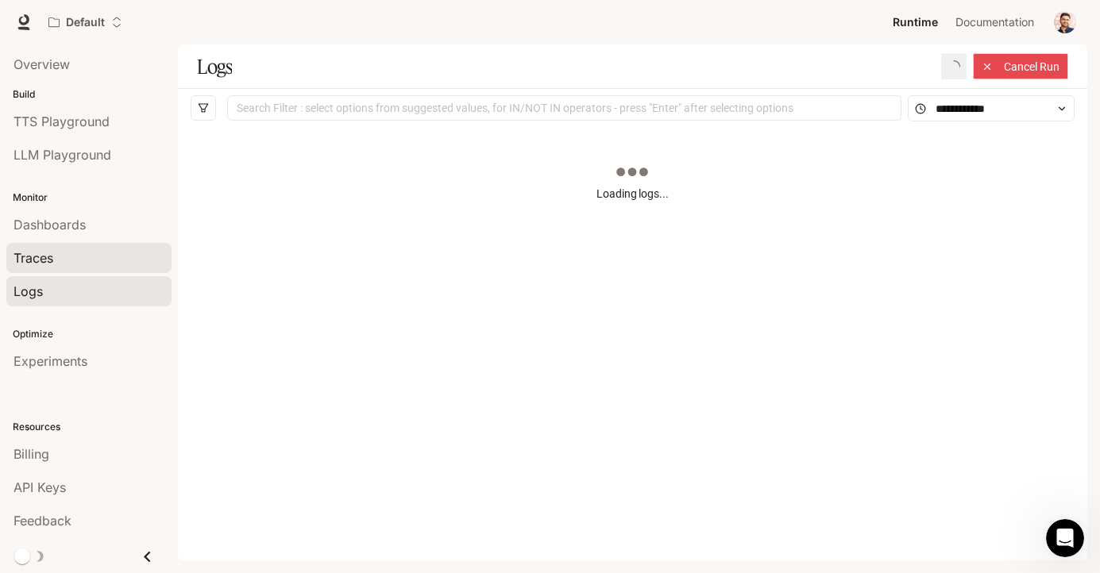
click at [84, 259] on div "Traces" at bounding box center [89, 258] width 151 height 19
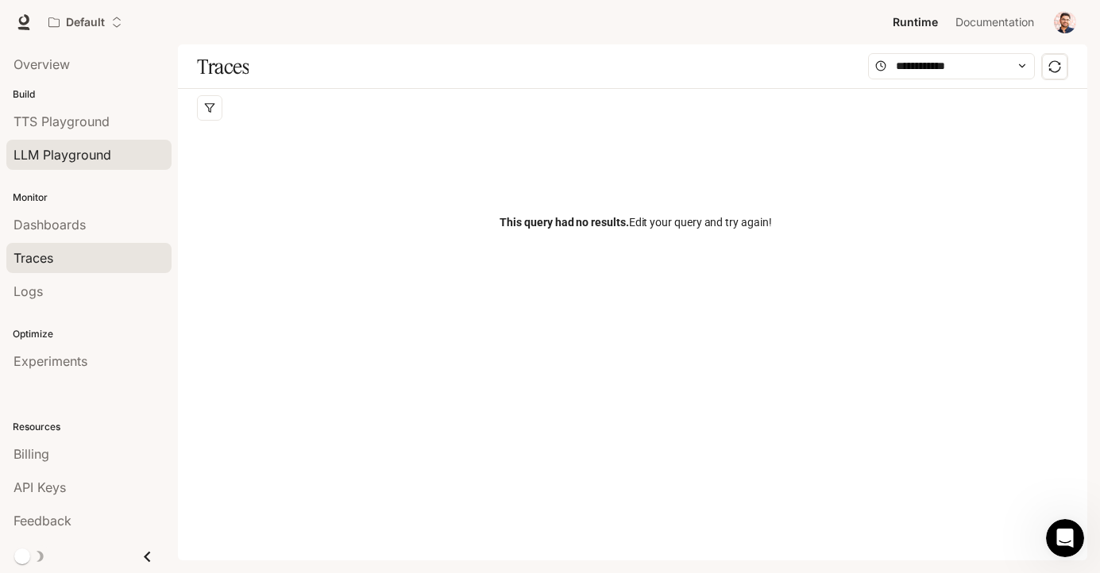
click at [125, 160] on div "LLM Playground" at bounding box center [89, 154] width 151 height 19
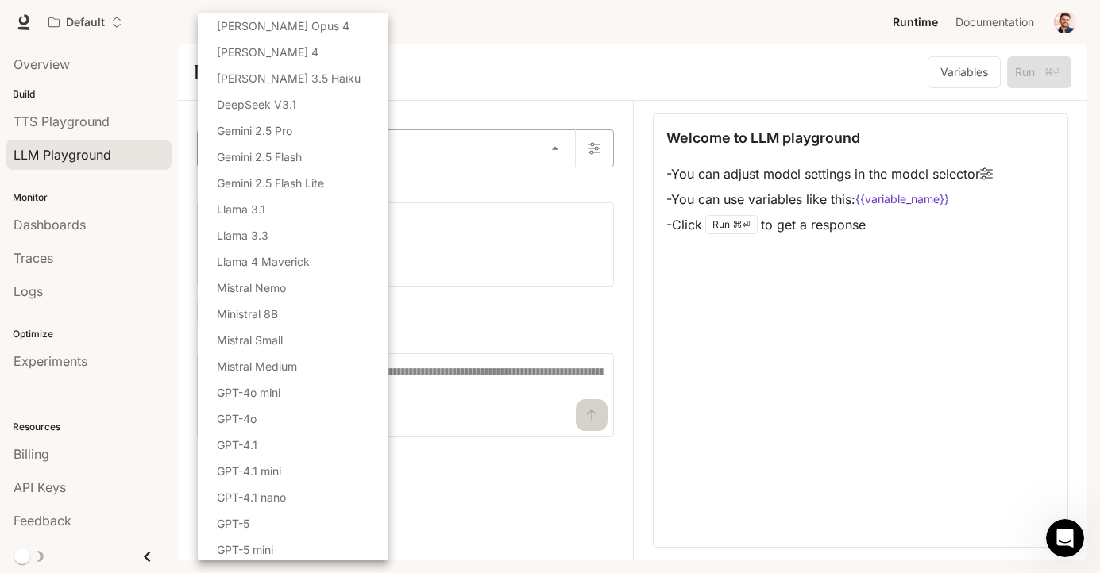
click at [545, 153] on body "Skip to main content Default Runtime Runtime Documentation Documentation Portal…" at bounding box center [550, 286] width 1100 height 573
click at [616, 199] on div at bounding box center [550, 286] width 1100 height 573
